Goal: Check status

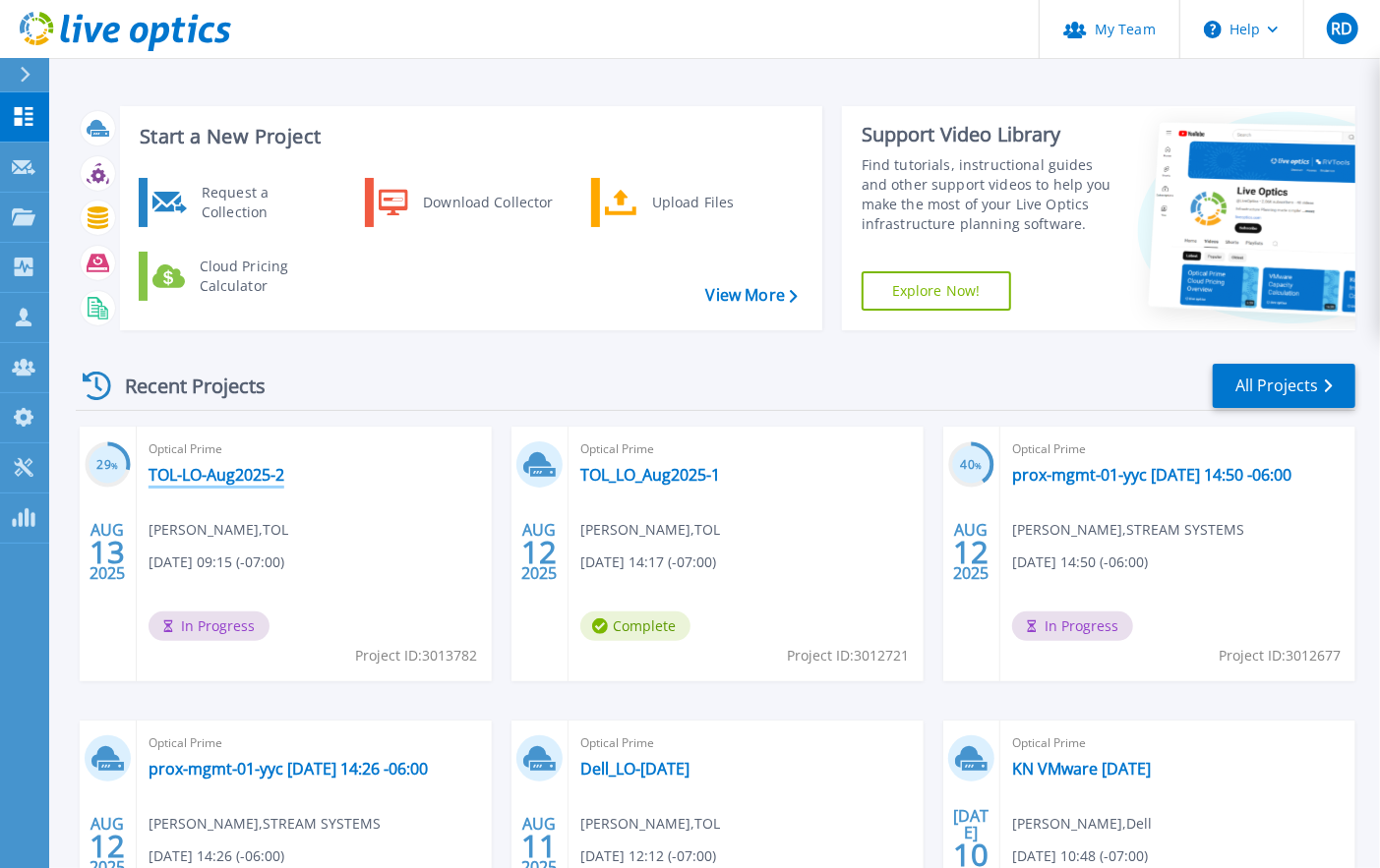
click at [213, 478] on link "TOL-LO-Aug2025-2" at bounding box center [216, 475] width 136 height 20
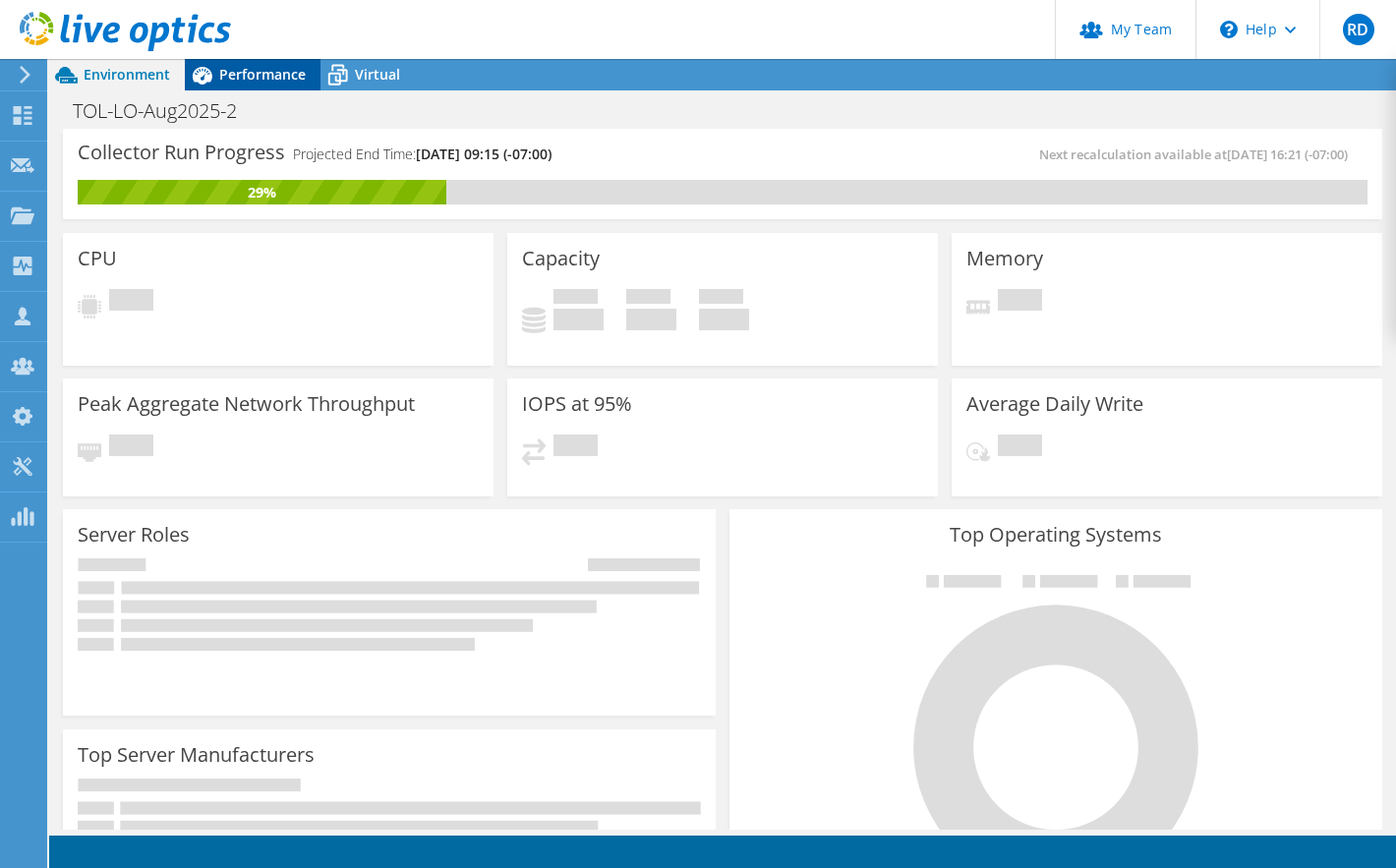
click at [242, 67] on span "Performance" at bounding box center [262, 74] width 87 height 19
